Goal: Information Seeking & Learning: Learn about a topic

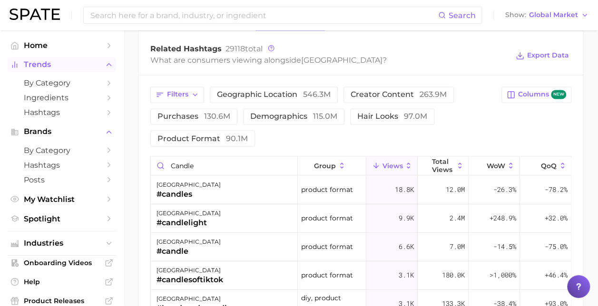
click at [49, 63] on span "Trends" at bounding box center [62, 64] width 76 height 9
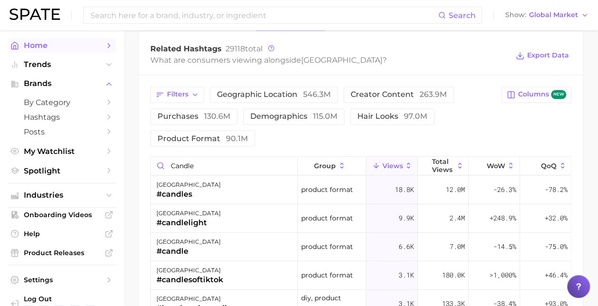
click at [49, 43] on span "Home" at bounding box center [62, 45] width 76 height 9
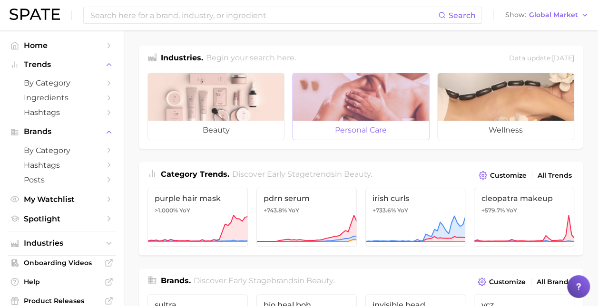
click at [379, 121] on span "personal care" at bounding box center [361, 130] width 136 height 19
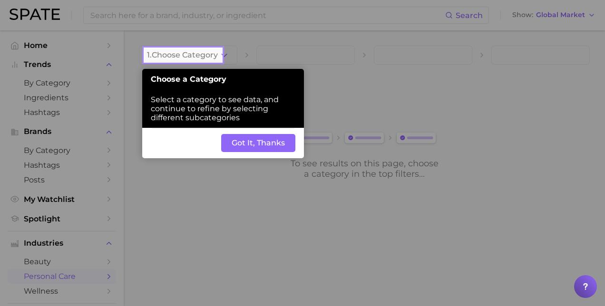
click at [244, 136] on button "Got It, Thanks" at bounding box center [258, 143] width 74 height 18
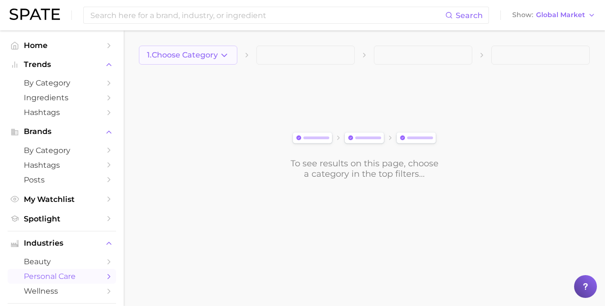
click at [200, 57] on span "1. Choose Category" at bounding box center [182, 55] width 71 height 9
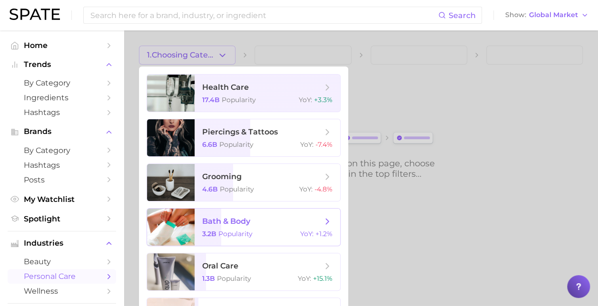
scroll to position [127, 0]
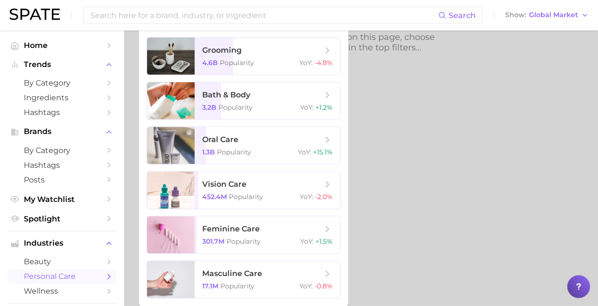
click at [385, 210] on div at bounding box center [299, 153] width 598 height 306
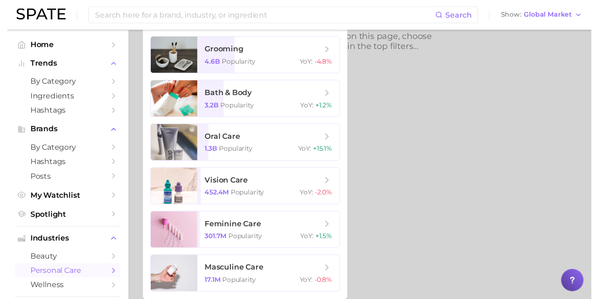
scroll to position [0, 0]
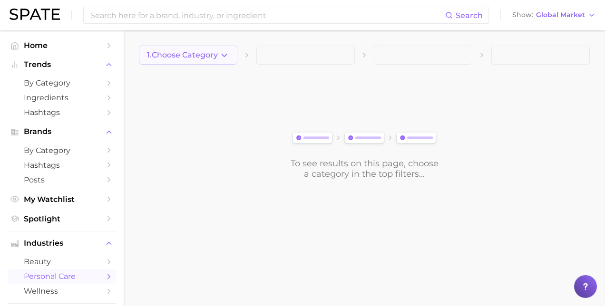
click at [208, 53] on span "1. Choose Category" at bounding box center [182, 55] width 71 height 9
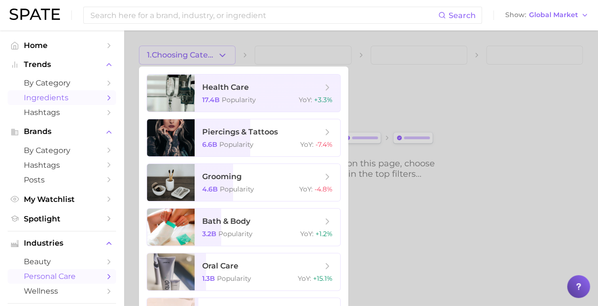
click at [43, 91] on link "Ingredients" at bounding box center [62, 97] width 108 height 15
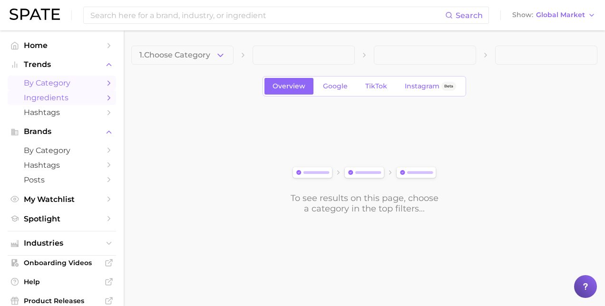
click at [50, 83] on span "by Category" at bounding box center [62, 82] width 76 height 9
click at [209, 57] on span "1. Choose Category" at bounding box center [174, 55] width 71 height 9
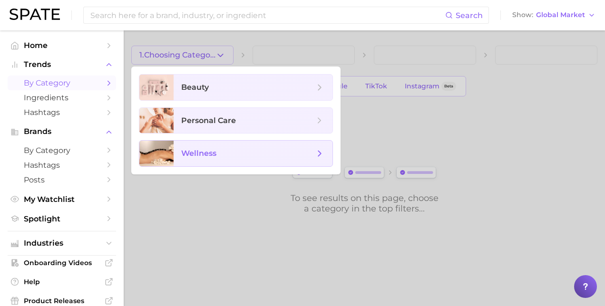
click at [195, 146] on span "wellness" at bounding box center [253, 154] width 159 height 26
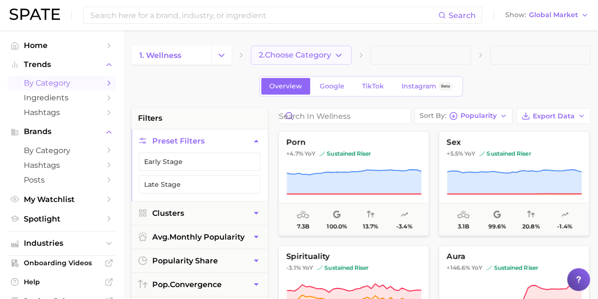
click at [315, 57] on span "2. Choose Category" at bounding box center [295, 55] width 72 height 9
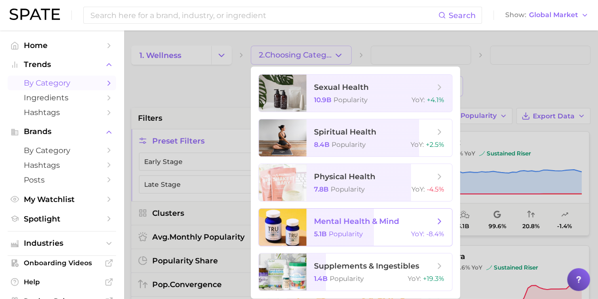
click at [393, 217] on span "mental health & mind" at bounding box center [356, 221] width 85 height 9
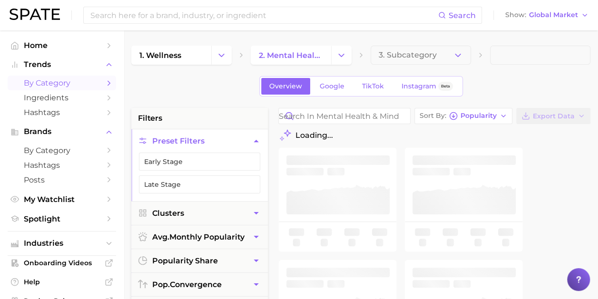
click at [421, 57] on span "3. Subcategory" at bounding box center [408, 55] width 58 height 9
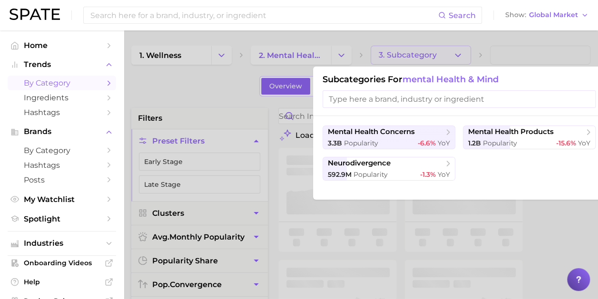
click at [421, 57] on div at bounding box center [299, 149] width 598 height 299
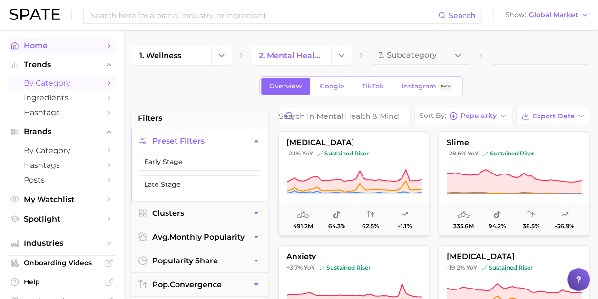
click at [67, 48] on span "Home" at bounding box center [62, 45] width 76 height 9
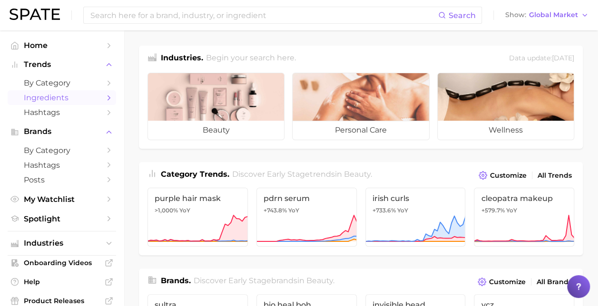
click at [61, 100] on span "Ingredients" at bounding box center [62, 97] width 76 height 9
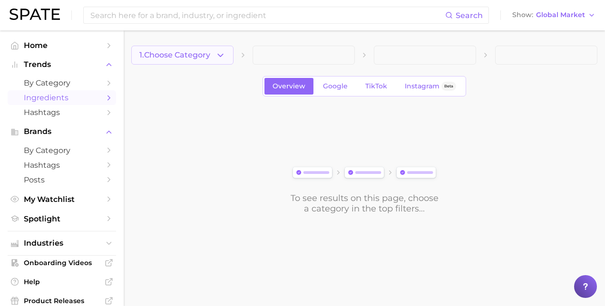
click at [172, 53] on span "1. Choose Category" at bounding box center [174, 55] width 71 height 9
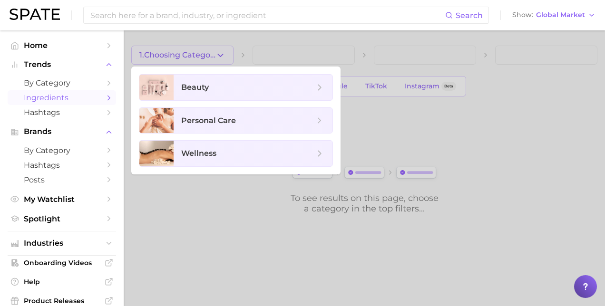
click at [193, 166] on ul "beauty personal care wellness" at bounding box center [235, 121] width 209 height 108
click at [201, 146] on span "wellness" at bounding box center [253, 154] width 159 height 26
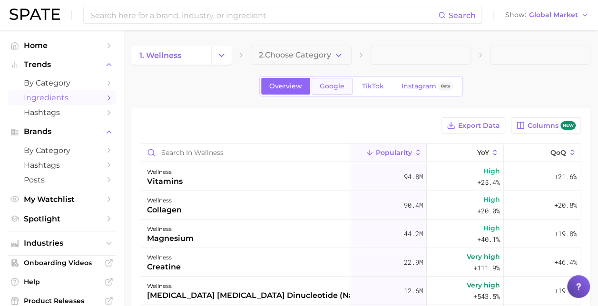
click at [339, 89] on span "Google" at bounding box center [332, 86] width 25 height 8
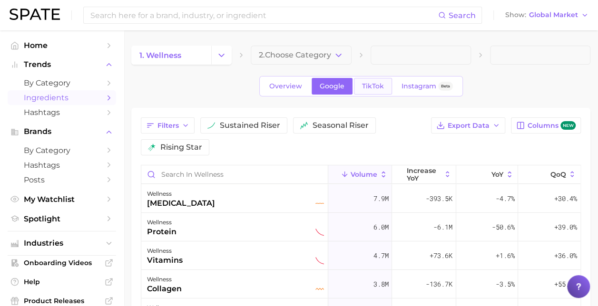
click at [368, 88] on span "TikTok" at bounding box center [373, 86] width 22 height 8
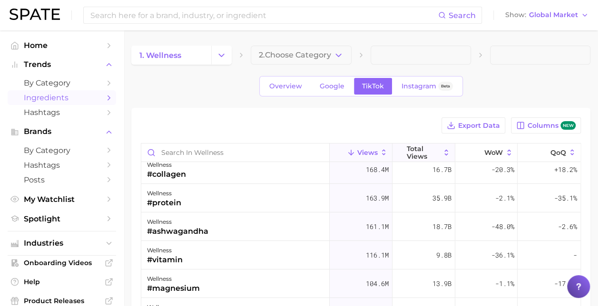
scroll to position [6, 0]
click at [523, 127] on icon "button" at bounding box center [520, 125] width 9 height 9
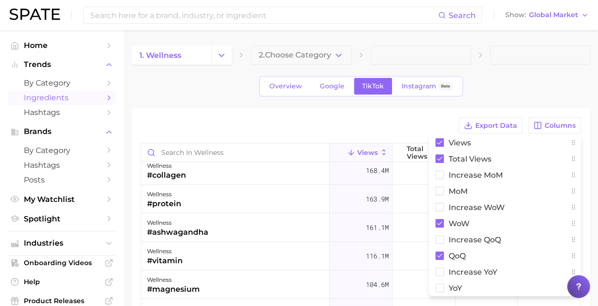
click at [405, 109] on div "Export Data Columns Views Total Views increase MoM MoM Increase WoW WoW increas…" at bounding box center [360, 283] width 459 height 351
